Goal: Task Accomplishment & Management: Complete application form

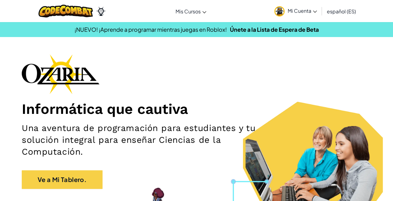
scroll to position [31, 0]
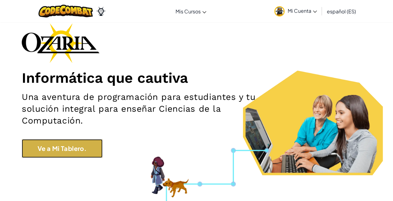
click at [76, 146] on link "Ve a Mi Tablero." at bounding box center [62, 148] width 81 height 19
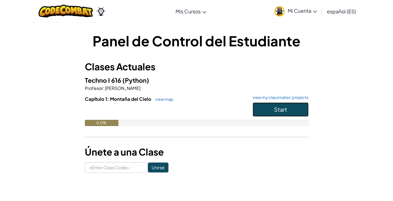
click at [270, 107] on button "Start" at bounding box center [280, 109] width 56 height 14
click at [277, 104] on button "Start" at bounding box center [280, 109] width 56 height 14
click at [266, 107] on button "Start" at bounding box center [280, 109] width 56 height 14
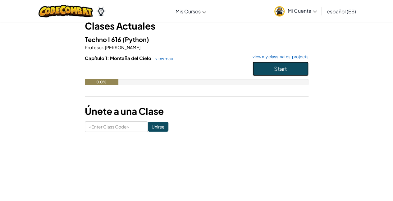
scroll to position [31, 0]
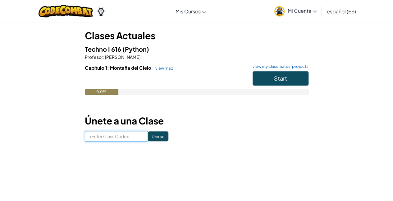
click at [122, 136] on input at bounding box center [116, 136] width 63 height 11
type input "V"
type input "BigSwimCat"
click at [148, 136] on input "Unirse" at bounding box center [158, 136] width 20 height 10
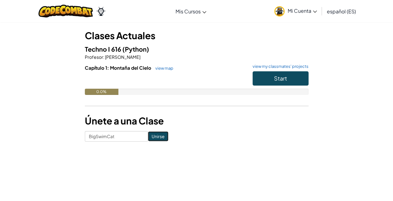
click at [155, 136] on input "Unirse" at bounding box center [158, 136] width 20 height 10
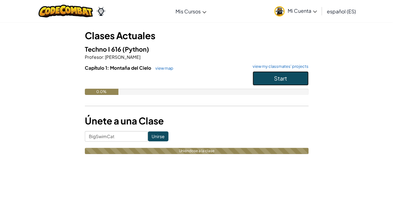
click at [273, 72] on button "Start" at bounding box center [280, 78] width 56 height 14
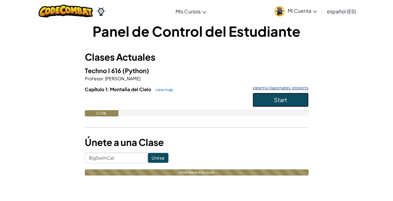
scroll to position [0, 0]
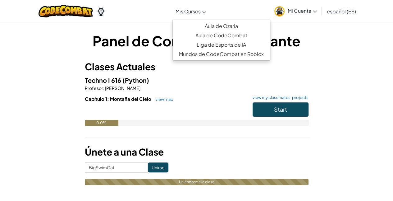
click at [194, 17] on link "Mis Cursos" at bounding box center [190, 11] width 37 height 17
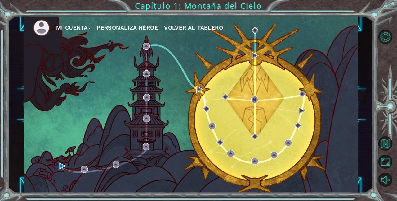
click at [86, 29] on button "Mi Cuenta" at bounding box center [73, 27] width 35 height 9
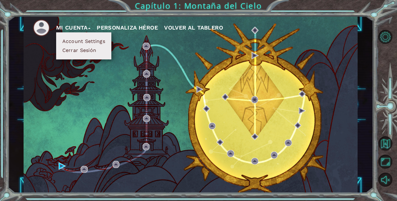
click at [87, 27] on button "Mi Cuenta" at bounding box center [73, 27] width 35 height 9
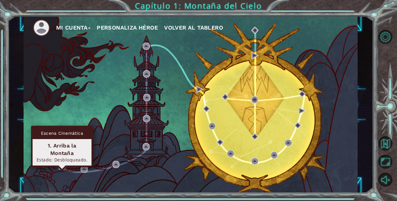
click at [63, 164] on img at bounding box center [62, 165] width 7 height 7
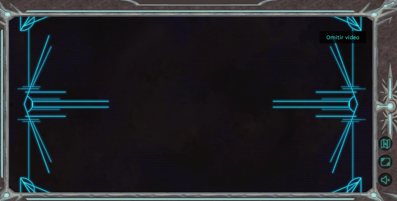
click at [331, 39] on button "Omitir video" at bounding box center [343, 37] width 47 height 12
click at [349, 38] on button "Omitir video" at bounding box center [343, 37] width 47 height 12
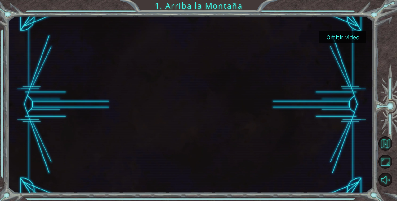
click at [345, 41] on button "Omitir video" at bounding box center [343, 37] width 47 height 12
click at [388, 160] on button "Maximizar Navegador" at bounding box center [386, 161] width 14 height 14
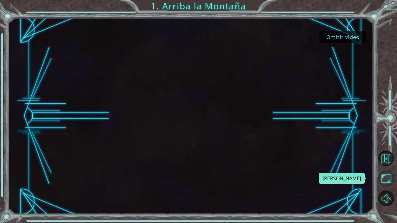
drag, startPoint x: 386, startPoint y: 175, endPoint x: 386, endPoint y: 167, distance: 8.1
click at [386, 175] on button "Maximizar Navegador" at bounding box center [387, 179] width 16 height 16
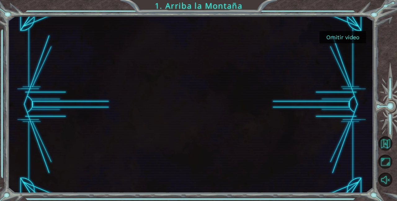
click at [202, 119] on div at bounding box center [191, 104] width 314 height 176
click at [345, 34] on button "Omitir video" at bounding box center [343, 37] width 47 height 12
click at [345, 36] on button "Omitir video" at bounding box center [343, 37] width 47 height 12
